Goal: Task Accomplishment & Management: Use online tool/utility

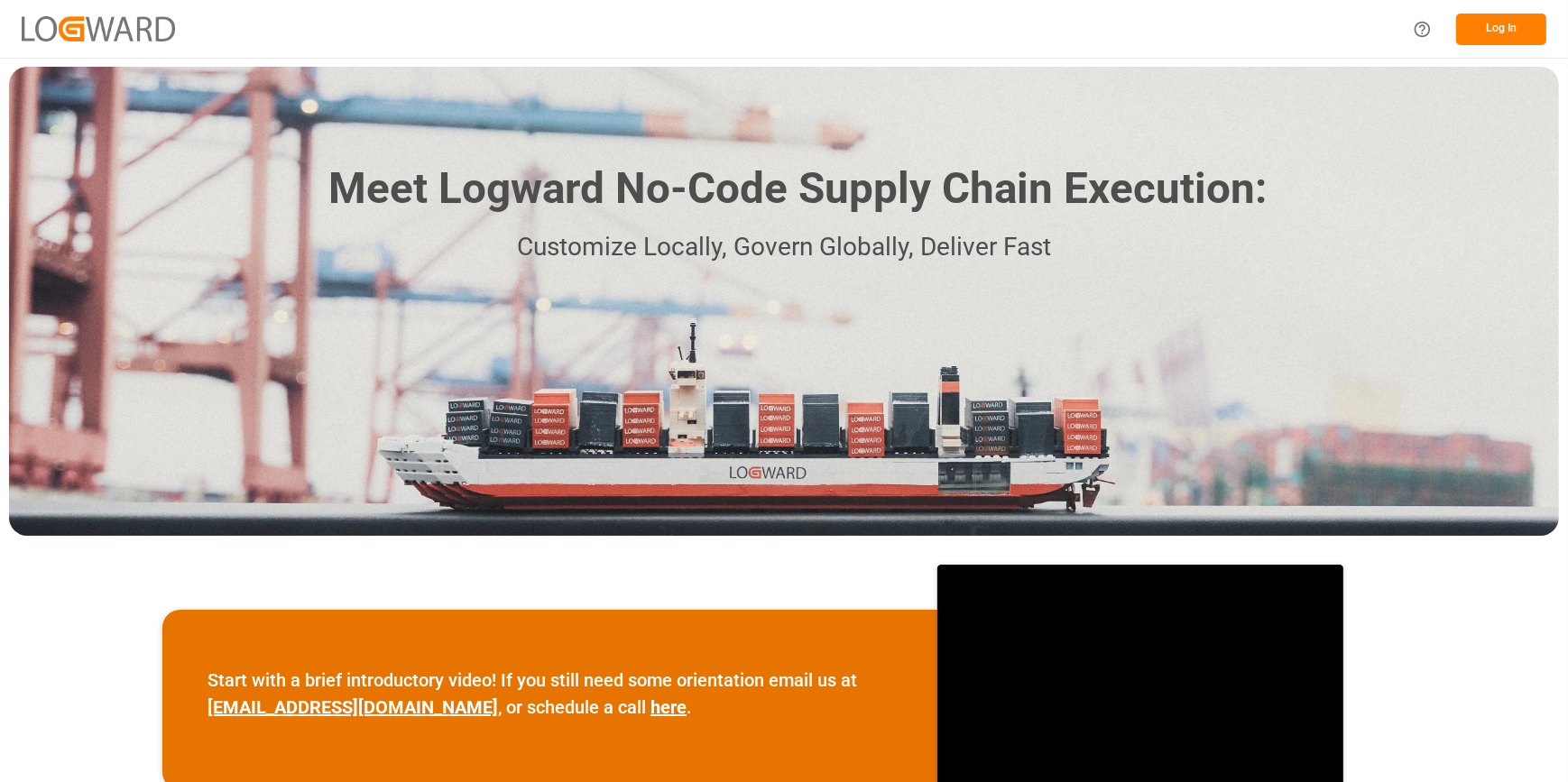
click at [1493, 26] on button "Log In" at bounding box center [1501, 29] width 91 height 32
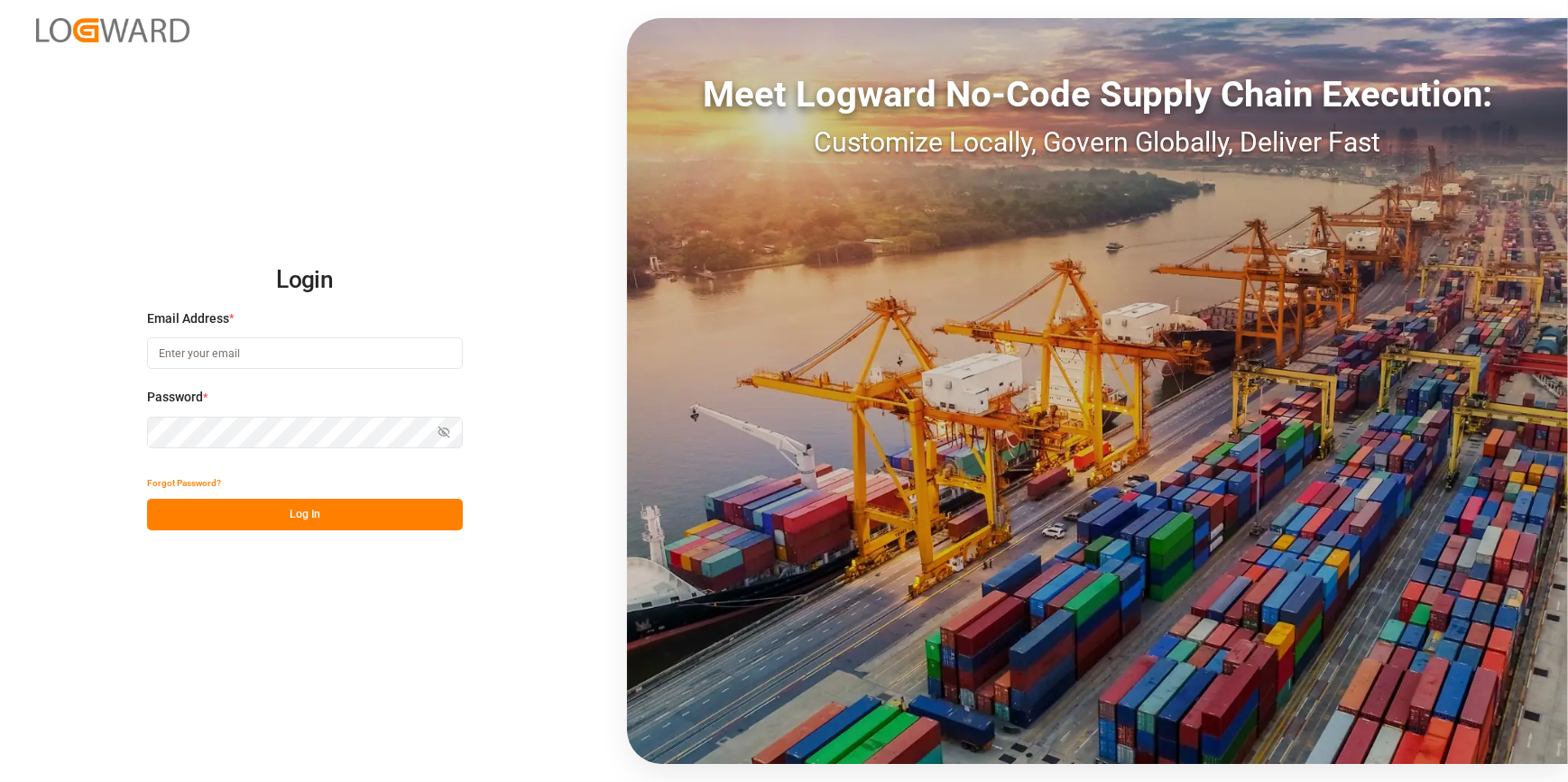
type input "[PERSON_NAME][EMAIL_ADDRESS][PERSON_NAME][DOMAIN_NAME]"
click at [252, 500] on button "Log In" at bounding box center [306, 515] width 316 height 32
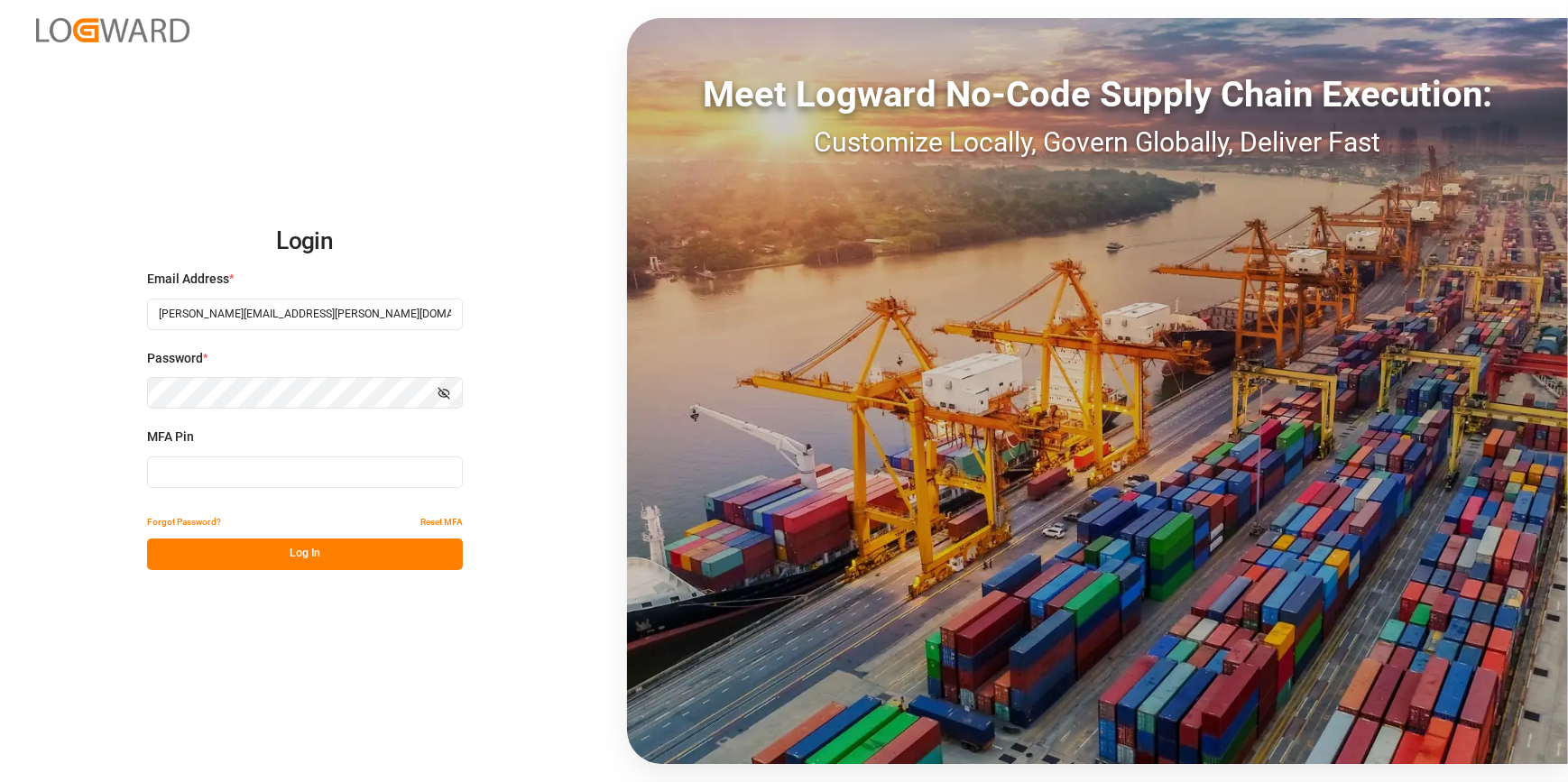
click at [180, 477] on input at bounding box center [306, 472] width 316 height 32
type input "460066"
click at [362, 559] on button "Log In" at bounding box center [306, 554] width 316 height 32
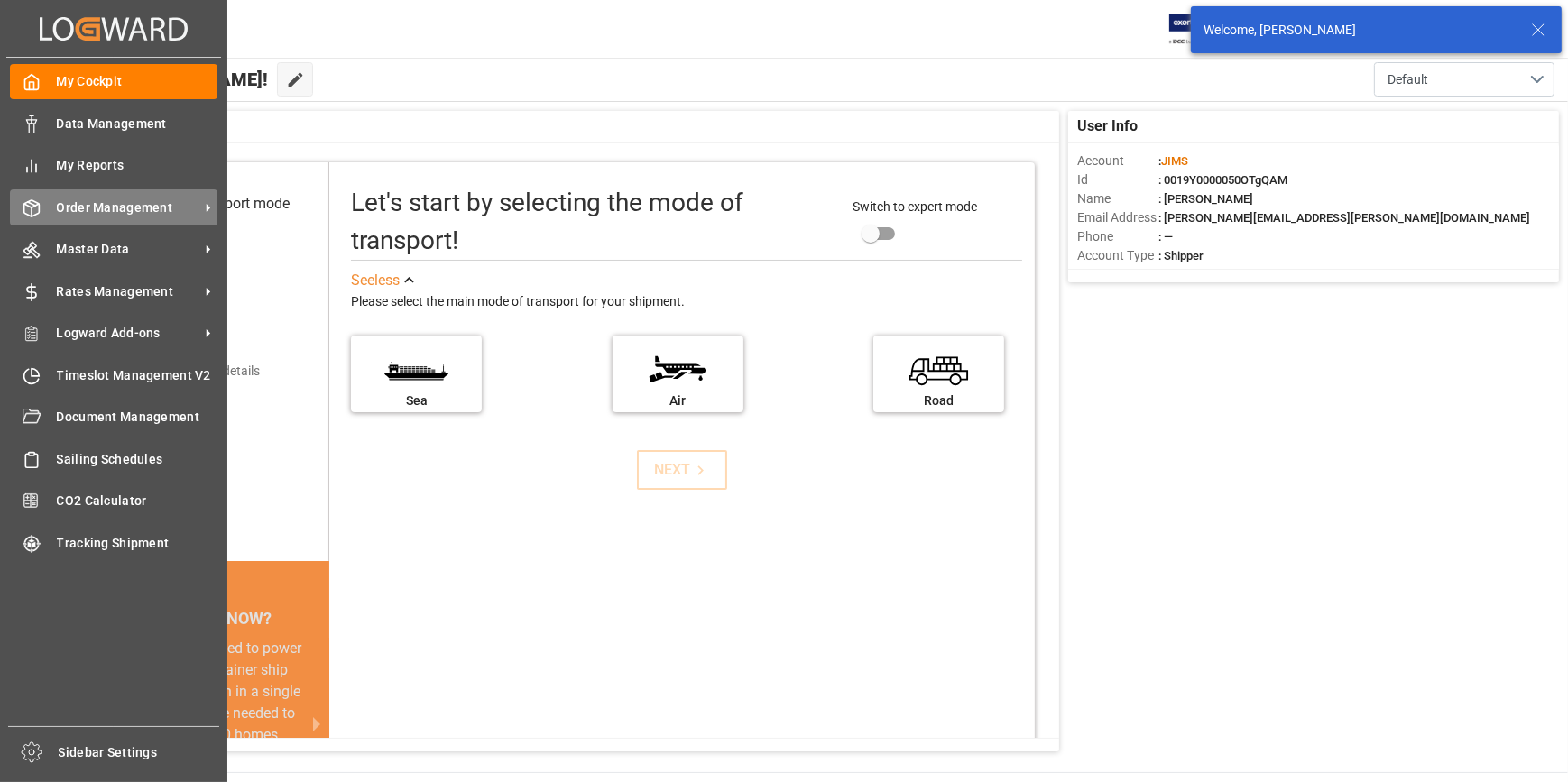
click at [93, 199] on span "Order Management" at bounding box center [128, 208] width 143 height 19
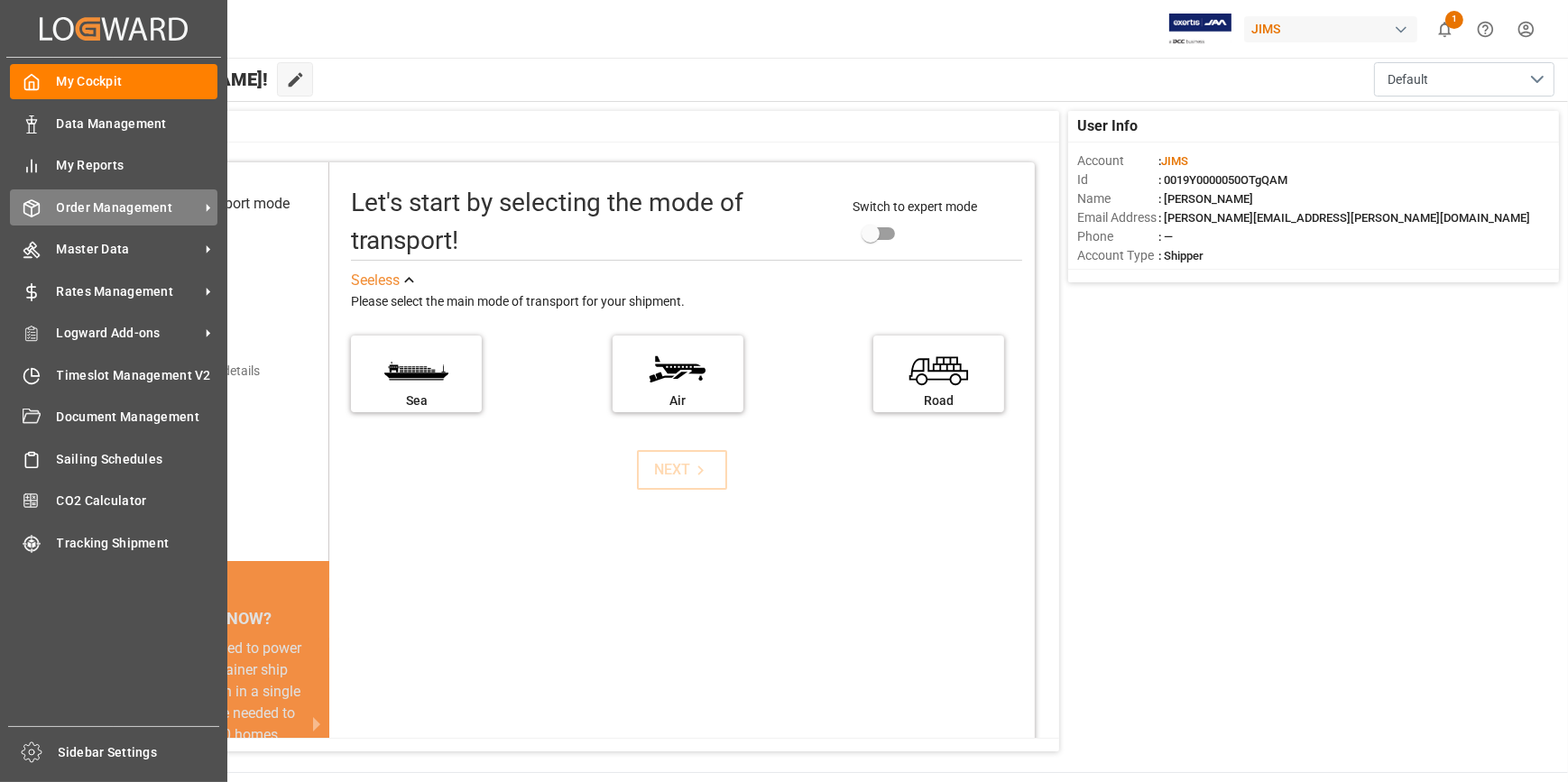
click at [153, 206] on span "Order Management" at bounding box center [128, 208] width 143 height 19
click at [112, 220] on div "Order Management Order Management" at bounding box center [113, 207] width 207 height 35
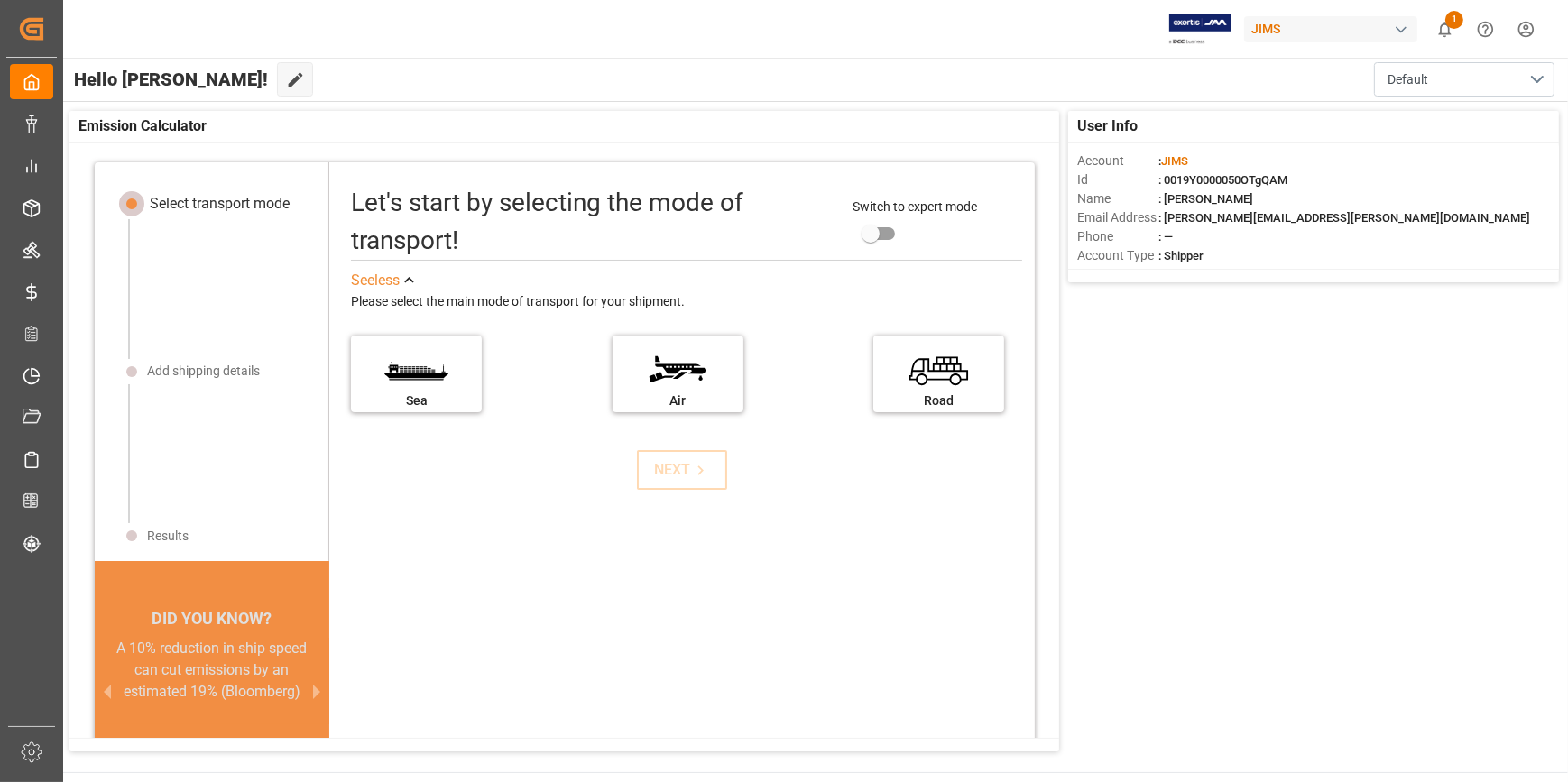
click at [600, 559] on div "Let's start by selecting the mode of transport! Switch to expert mode See less …" at bounding box center [682, 513] width 705 height 665
